Goal: Task Accomplishment & Management: Manage account settings

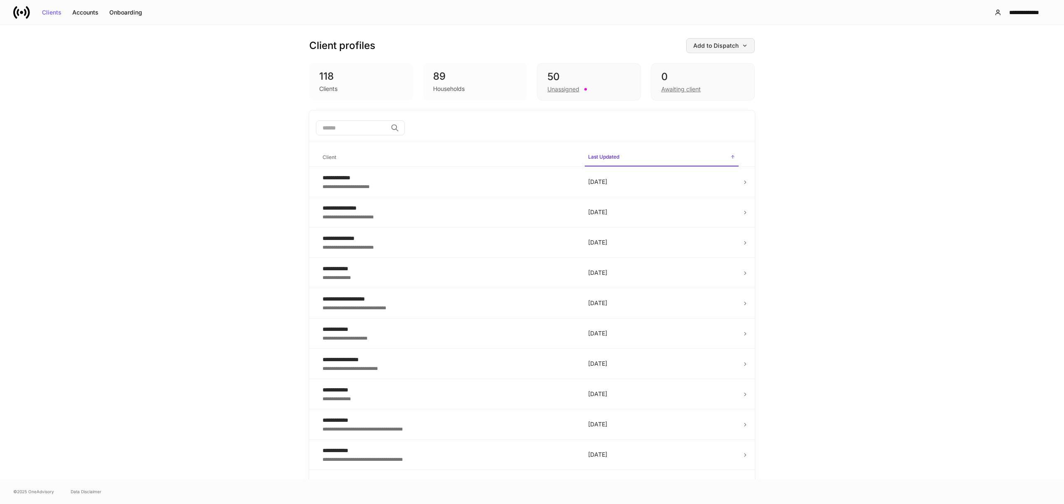
click at [715, 44] on div "Add to Dispatch" at bounding box center [720, 46] width 54 height 6
click at [1006, 12] on div at bounding box center [532, 252] width 1064 height 504
click at [1006, 10] on div "**********" at bounding box center [1023, 13] width 39 height 6
click at [989, 49] on div "Settings" at bounding box center [978, 51] width 22 height 8
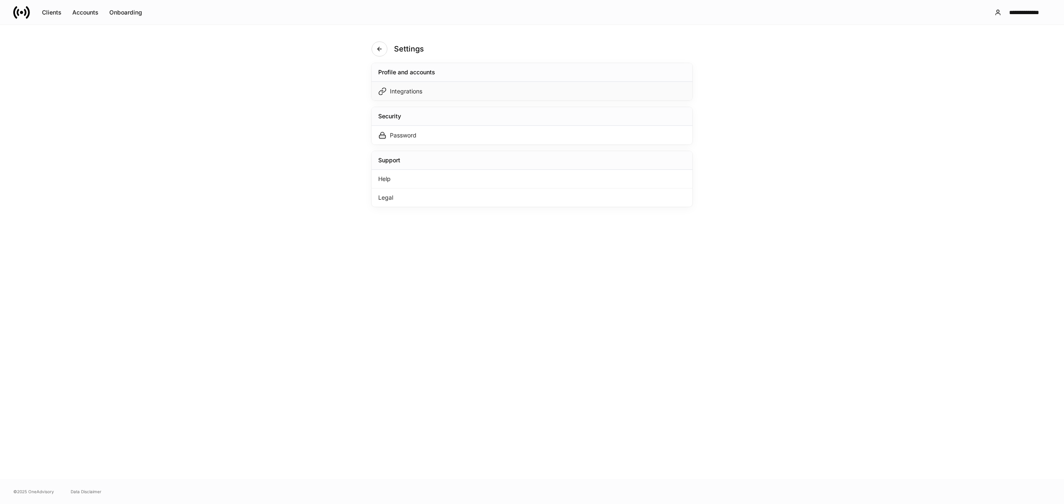
click at [446, 92] on div "Integrations" at bounding box center [531, 91] width 321 height 19
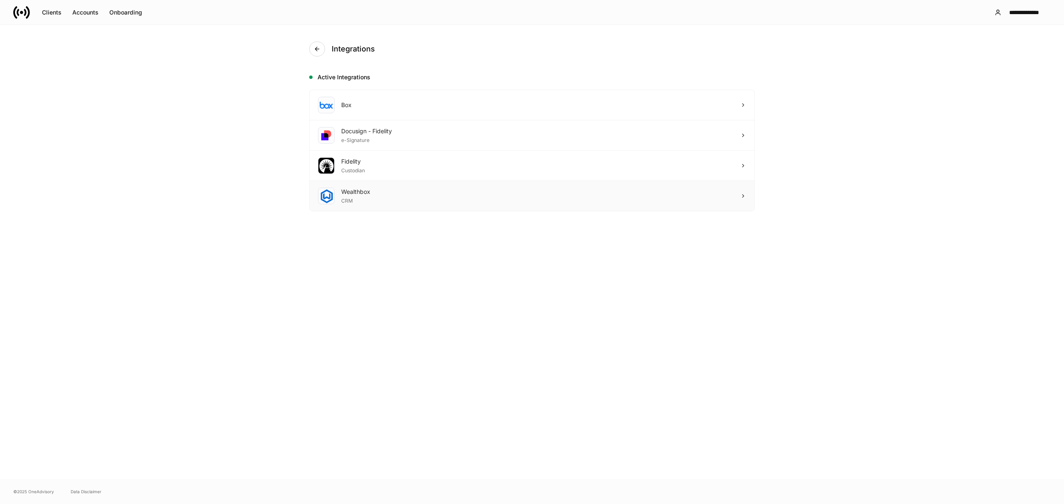
click at [364, 193] on div "Wealthbox" at bounding box center [355, 192] width 29 height 8
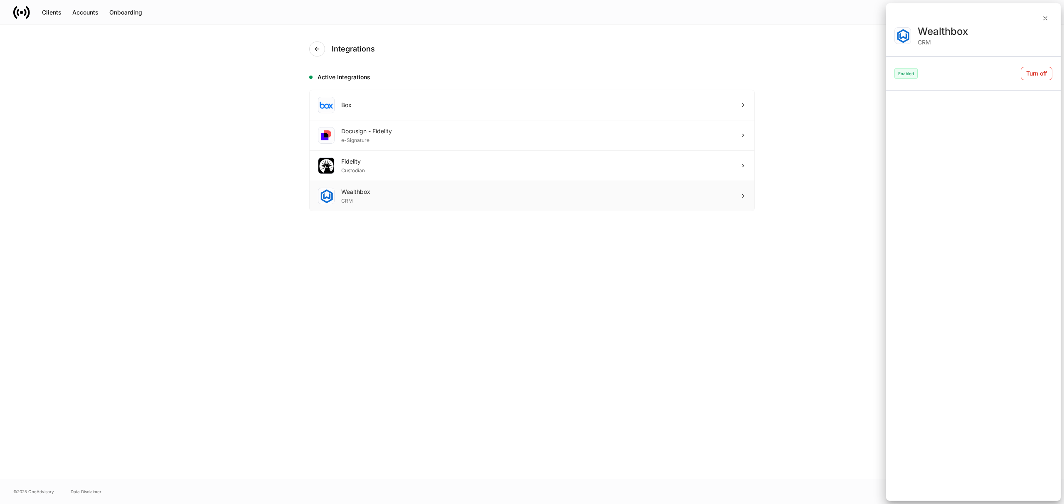
click at [364, 193] on div at bounding box center [532, 252] width 1064 height 504
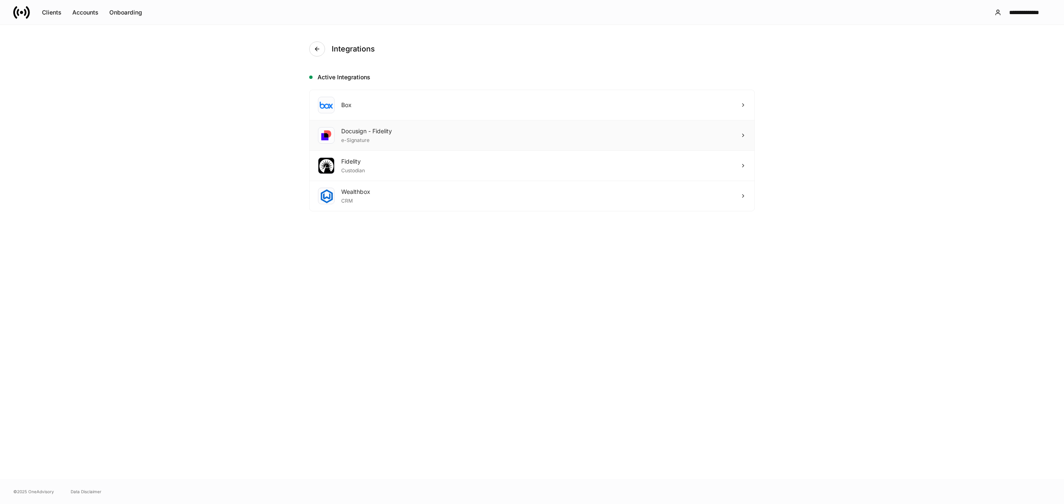
click at [373, 129] on div "Docusign - Fidelity" at bounding box center [366, 131] width 51 height 8
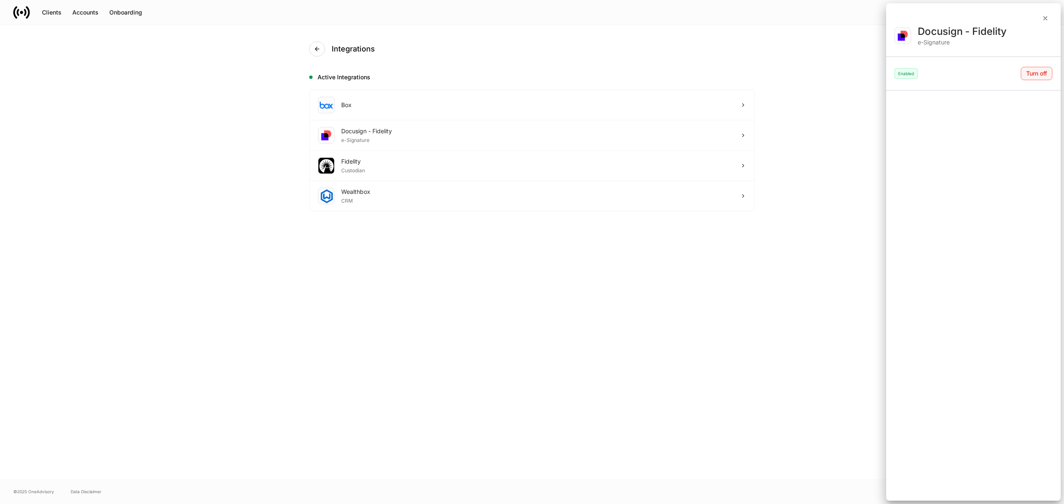
click at [1026, 75] on div "Turn off" at bounding box center [1036, 74] width 21 height 6
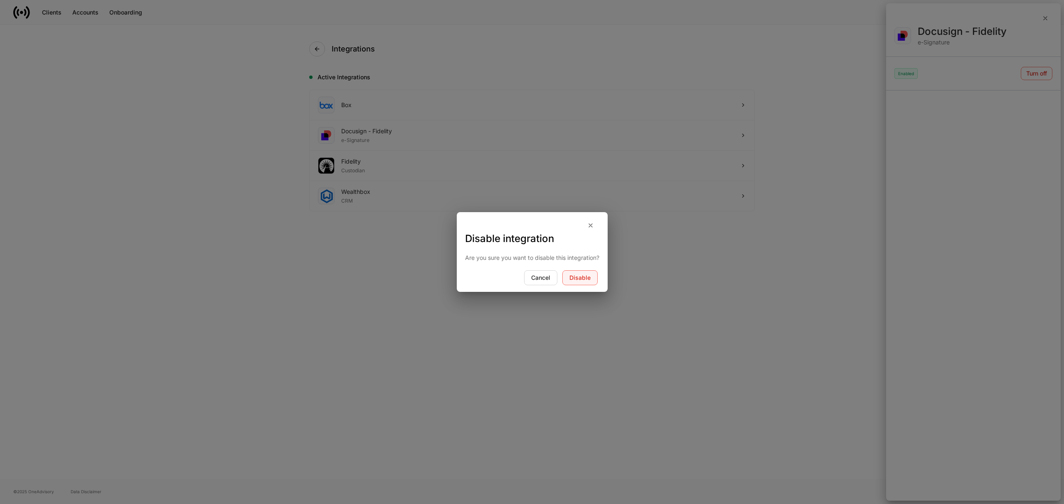
click at [585, 277] on div "Disable" at bounding box center [579, 278] width 21 height 6
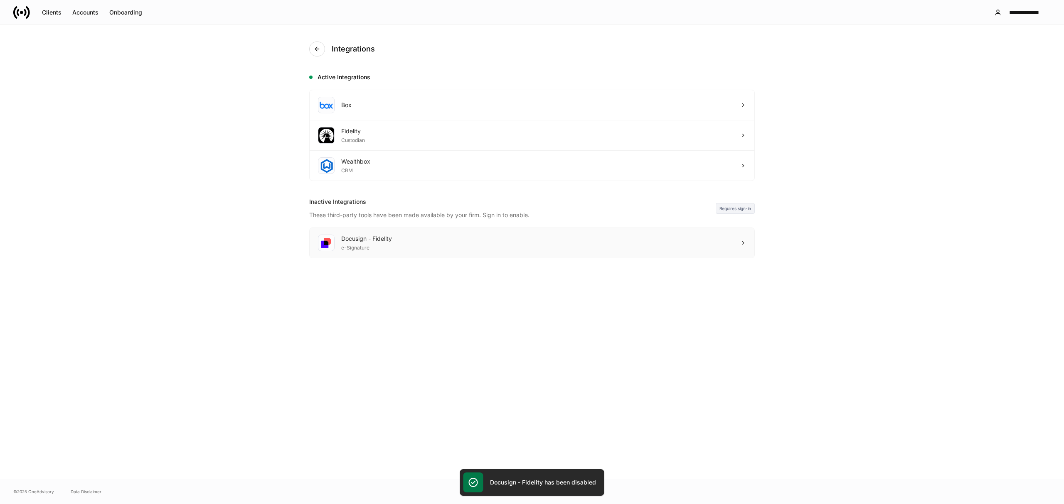
click at [390, 239] on div "Docusign - Fidelity" at bounding box center [366, 239] width 51 height 8
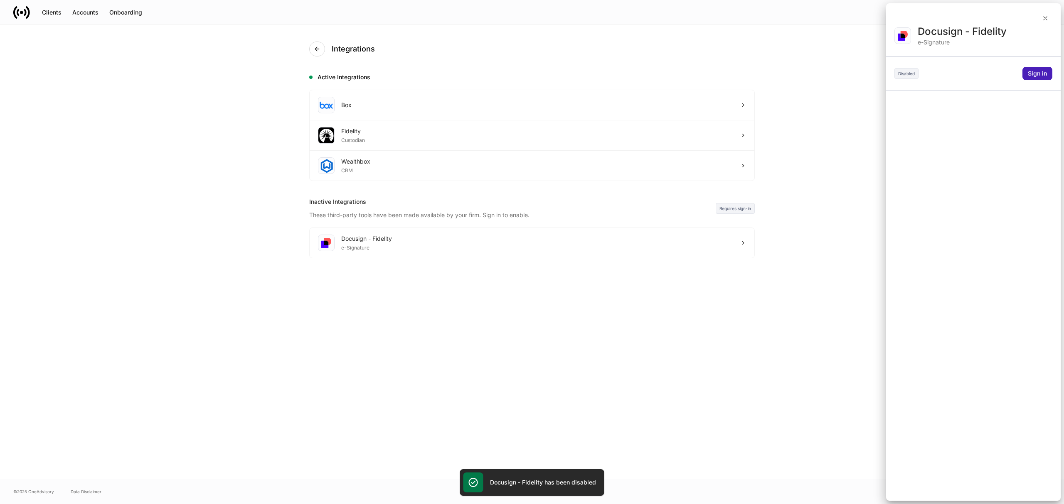
click at [1034, 72] on div "Sign in" at bounding box center [1036, 74] width 19 height 6
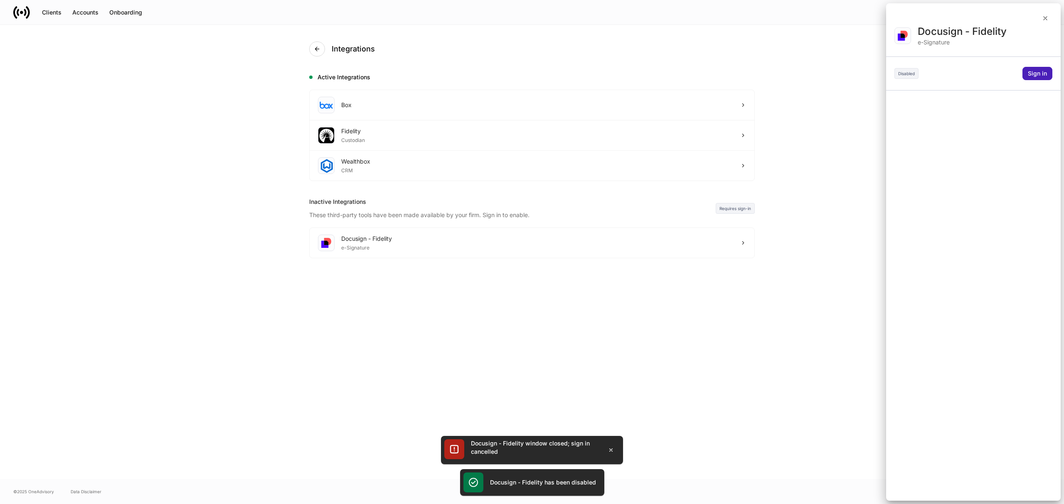
click at [1024, 73] on button "Sign in" at bounding box center [1037, 73] width 30 height 13
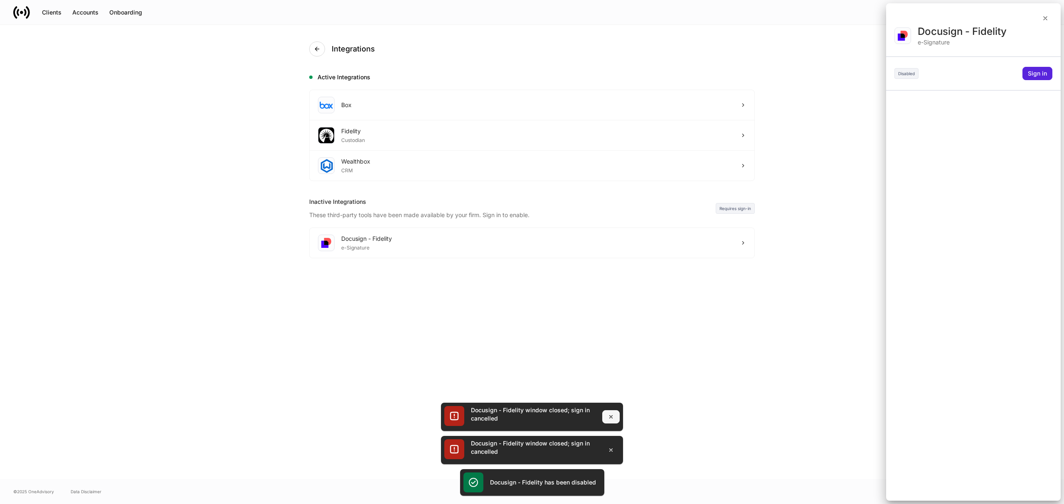
click at [609, 416] on icon "button" at bounding box center [610, 417] width 3 height 3
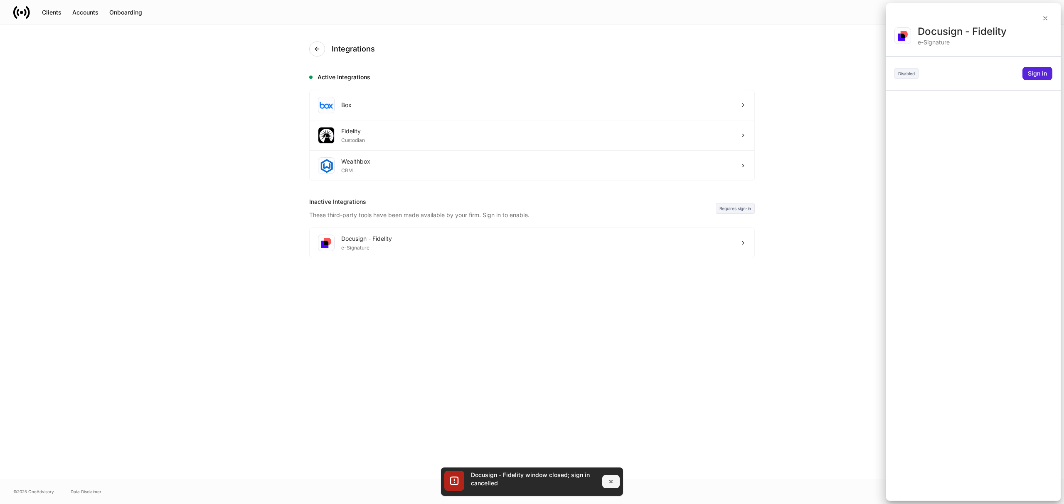
click at [619, 484] on button "button" at bounding box center [610, 481] width 17 height 13
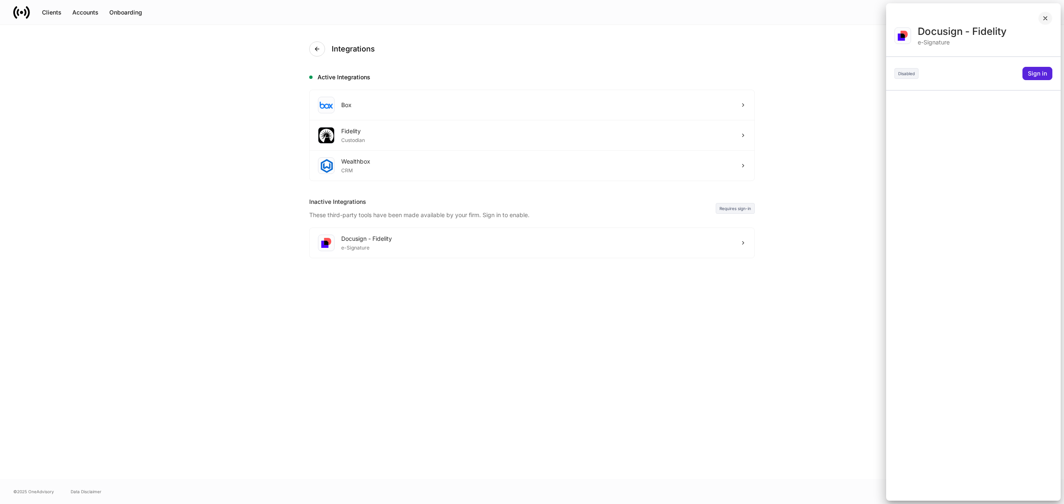
click at [1045, 14] on button "button" at bounding box center [1045, 18] width 14 height 13
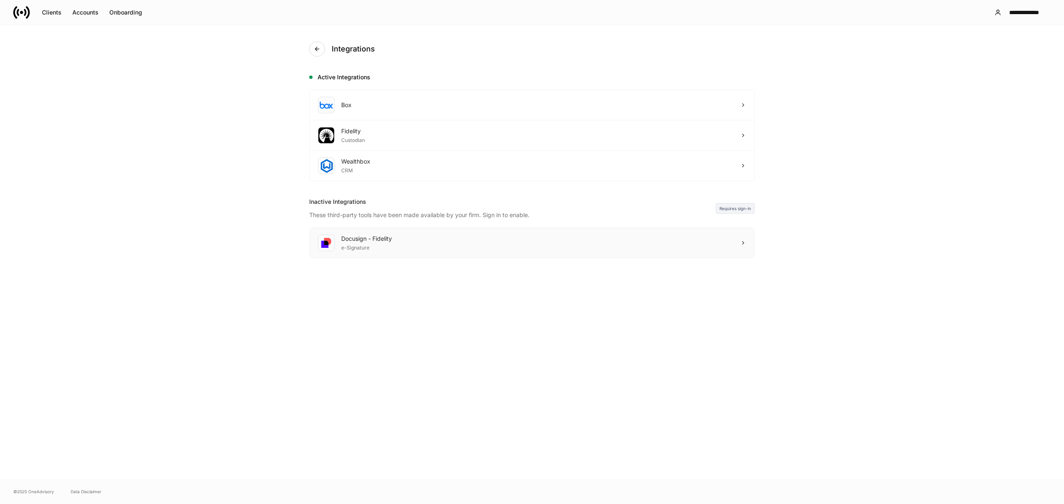
click at [592, 233] on div "Docusign - Fidelity e-Signature" at bounding box center [532, 243] width 445 height 30
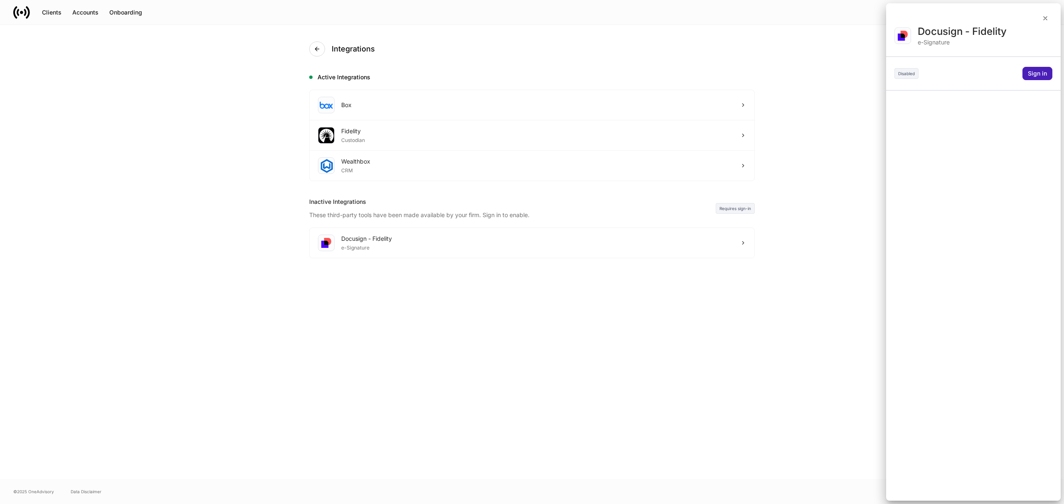
click at [1026, 79] on button "Sign in" at bounding box center [1037, 73] width 30 height 13
